Goal: Find specific page/section: Find specific page/section

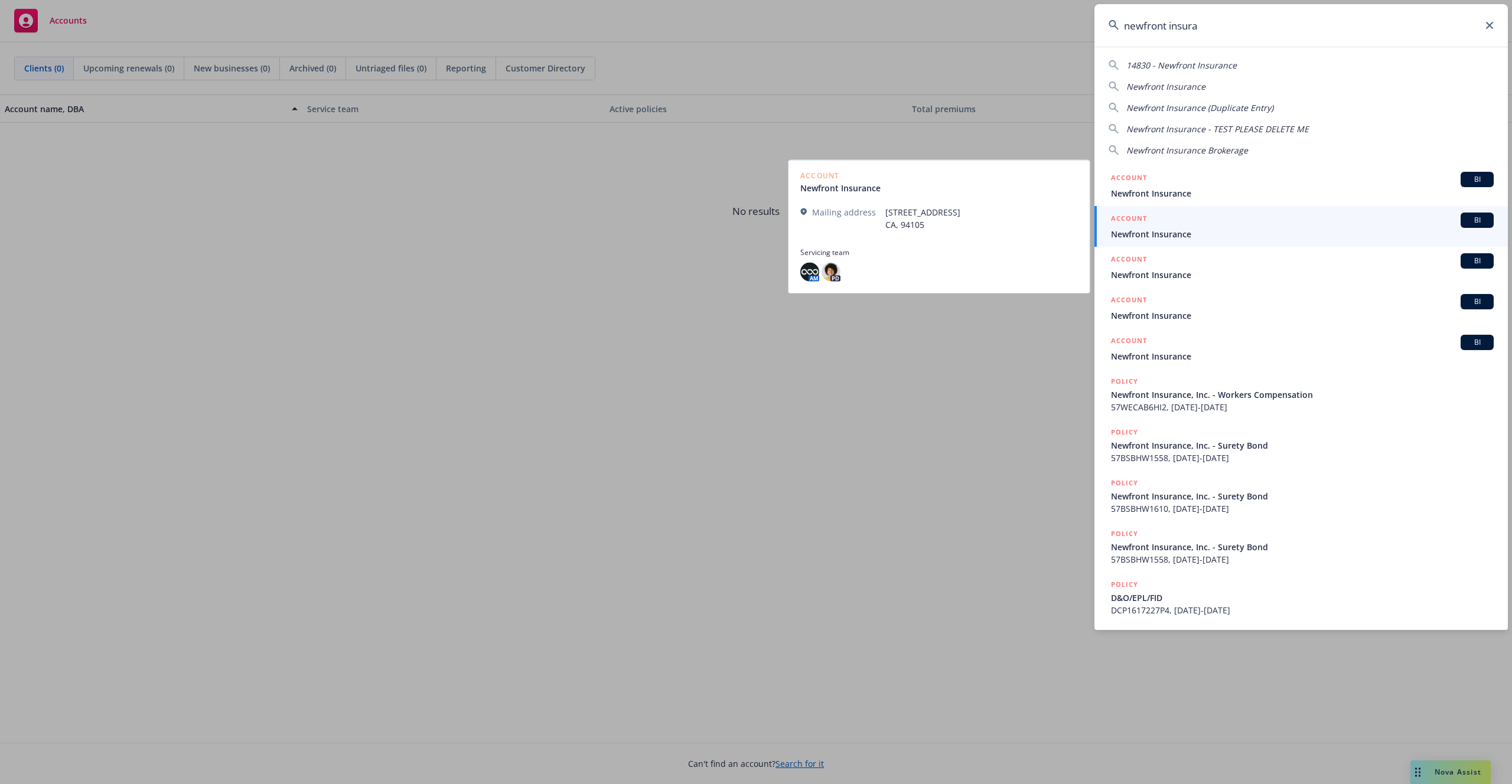
type input "newfront insura"
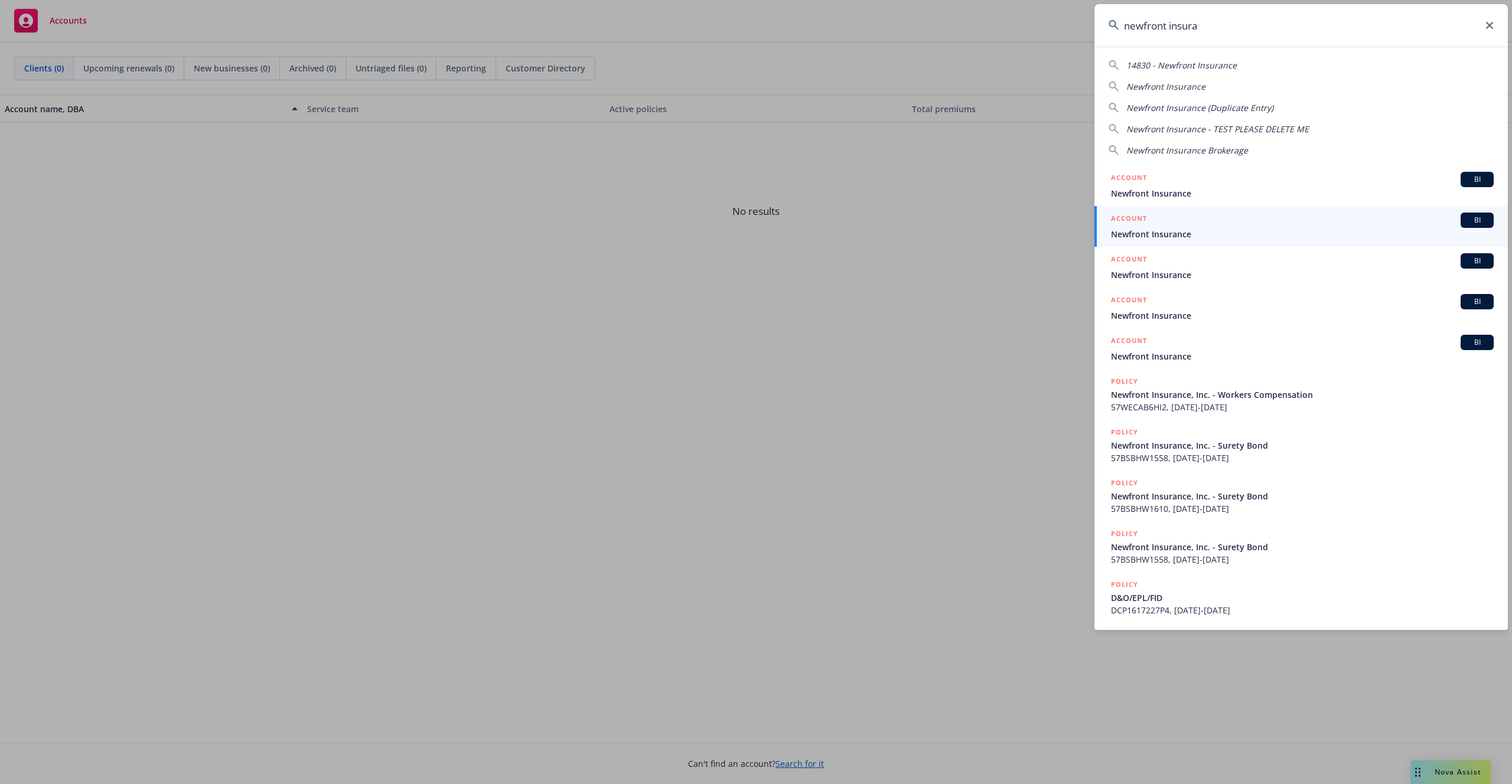
click at [1244, 229] on span "Newfront Insurance" at bounding box center [1302, 234] width 382 height 12
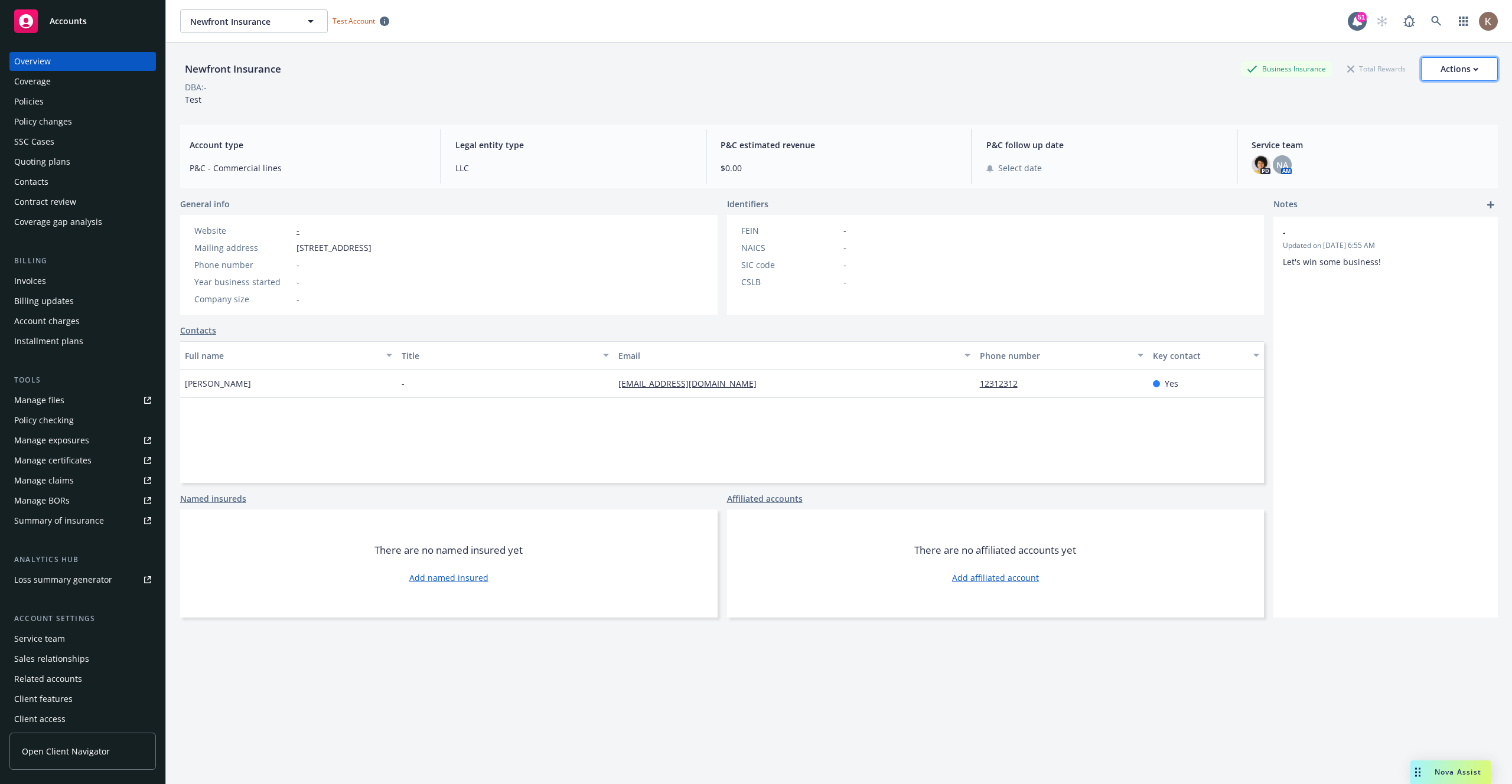
click at [1477, 71] on icon "button" at bounding box center [1476, 69] width 6 height 4
click at [1086, 91] on div "DBA: -" at bounding box center [838, 87] width 1318 height 12
click at [1441, 19] on icon at bounding box center [1436, 21] width 10 height 10
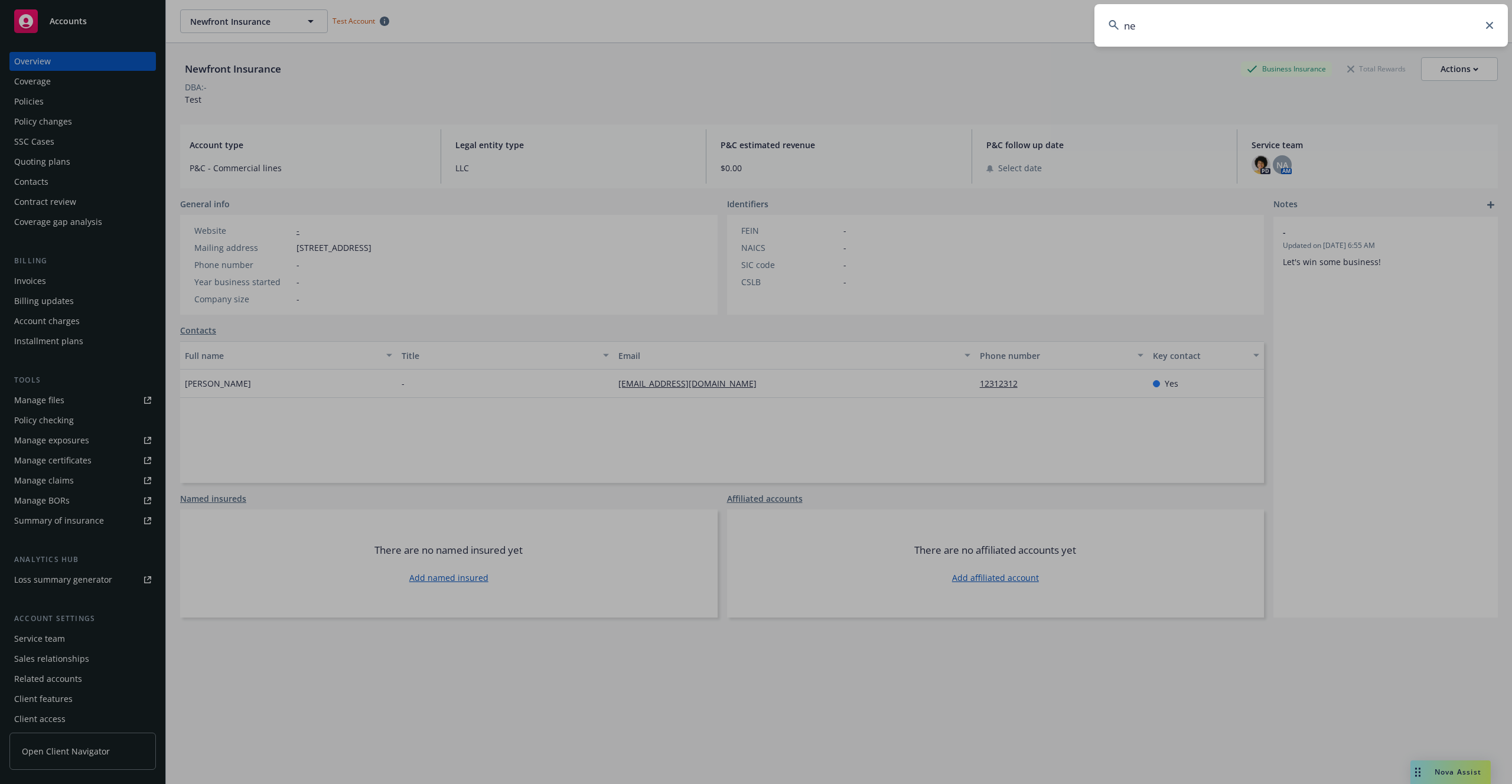
type input "new"
